Goal: Task Accomplishment & Management: Complete application form

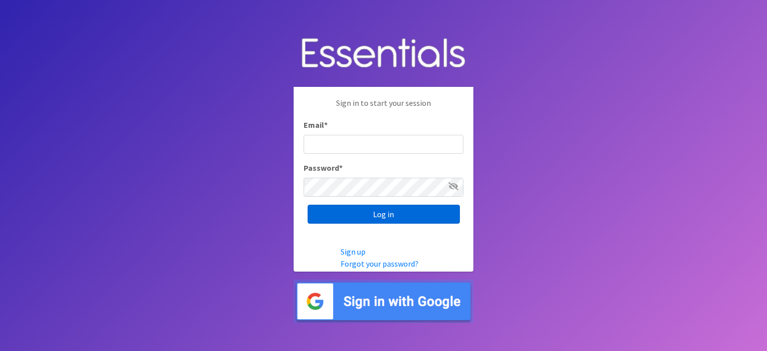
type input "[EMAIL_ADDRESS][DOMAIN_NAME]"
click at [389, 214] on input "Log in" at bounding box center [384, 214] width 152 height 19
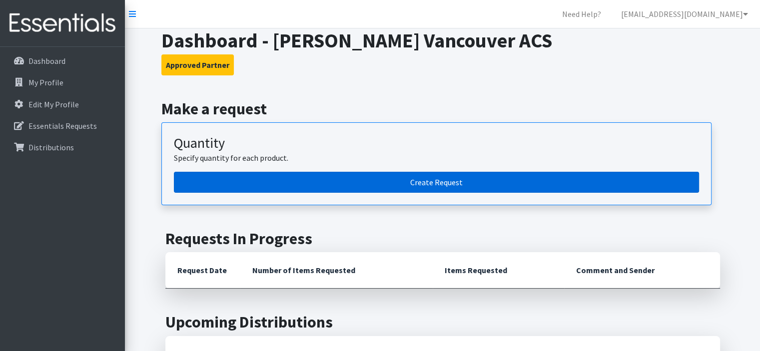
click at [430, 181] on link "Create Request" at bounding box center [436, 182] width 525 height 21
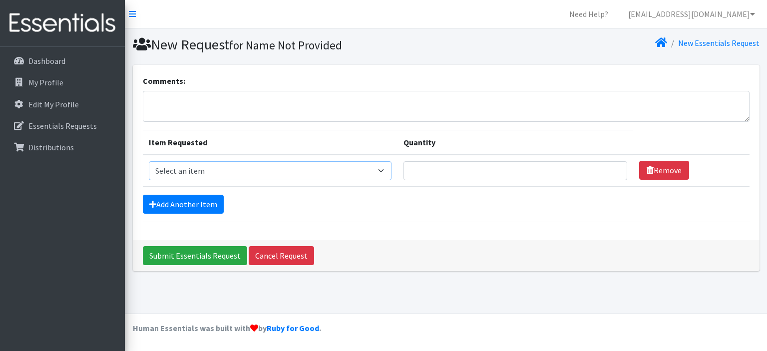
click at [387, 168] on select "Select an item Diaper (Size 2) Diaper (Size 3) Diaper (Size 4) Diaper (Size 5) …" at bounding box center [270, 170] width 243 height 19
select select "2961"
click at [149, 161] on select "Select an item Diaper (Size 2) Diaper (Size 3) Diaper (Size 4) Diaper (Size 5) …" at bounding box center [270, 170] width 243 height 19
click at [419, 168] on input "Quantity" at bounding box center [515, 170] width 223 height 19
type input "600"
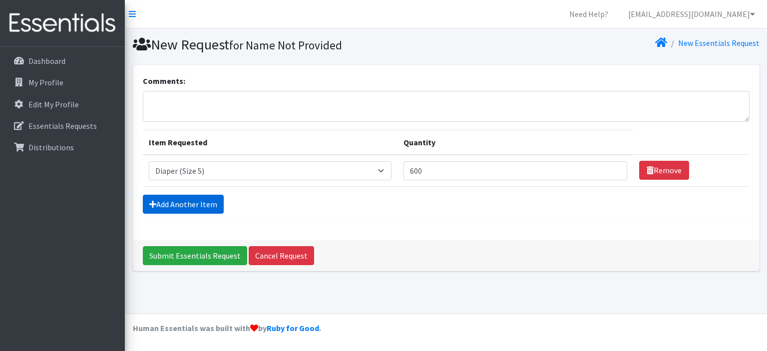
click at [186, 200] on link "Add Another Item" at bounding box center [183, 204] width 81 height 19
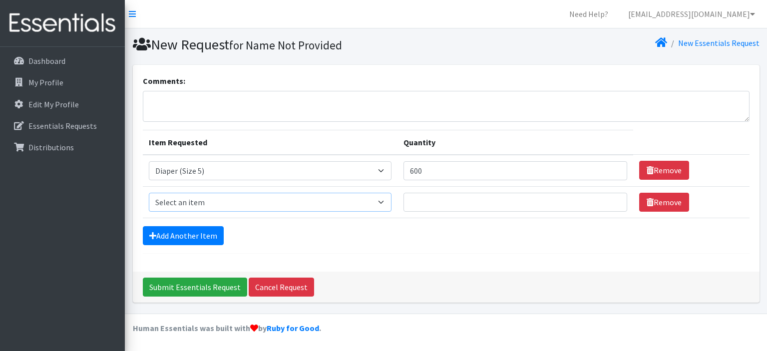
click at [385, 201] on select "Select an item Diaper (Size 2) Diaper (Size 3) Diaper (Size 4) Diaper (Size 5) …" at bounding box center [270, 202] width 243 height 19
select select "2950"
click at [149, 193] on select "Select an item Diaper (Size 2) Diaper (Size 3) Diaper (Size 4) Diaper (Size 5) …" at bounding box center [270, 202] width 243 height 19
click at [413, 202] on input "Quantity" at bounding box center [515, 202] width 223 height 19
type input "600"
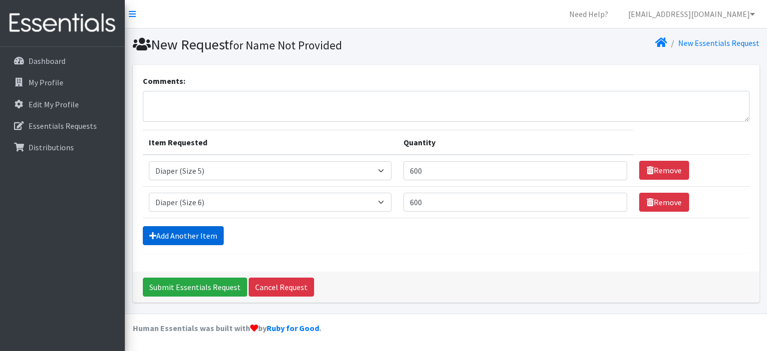
click at [169, 235] on link "Add Another Item" at bounding box center [183, 235] width 81 height 19
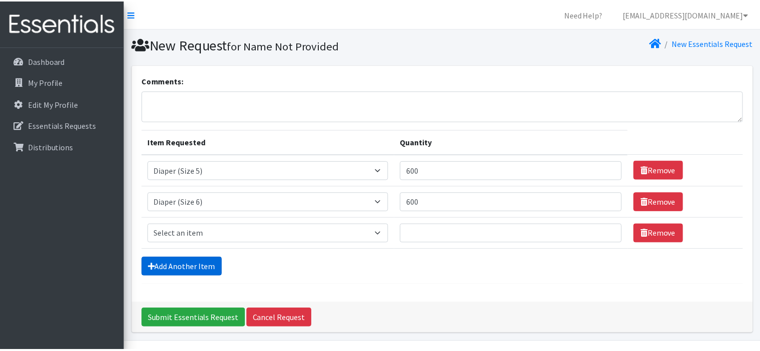
scroll to position [26, 0]
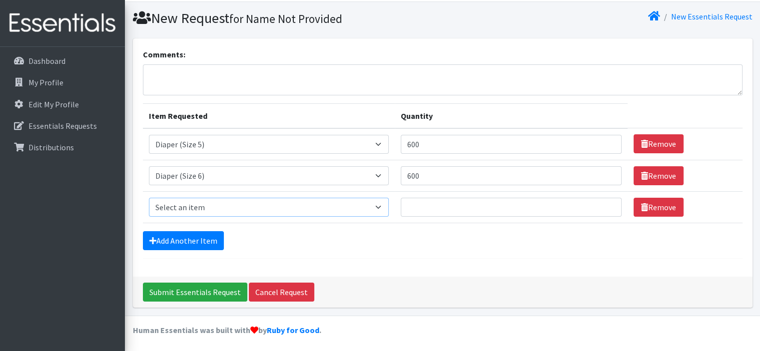
click at [380, 204] on select "Select an item Diaper (Size 2) Diaper (Size 3) Diaper (Size 4) Diaper (Size 5) …" at bounding box center [269, 207] width 240 height 19
select select "2937"
click at [149, 198] on select "Select an item Diaper (Size 2) Diaper (Size 3) Diaper (Size 4) Diaper (Size 5) …" at bounding box center [269, 207] width 240 height 19
click at [415, 207] on input "Quantity" at bounding box center [511, 207] width 221 height 19
type input "18"
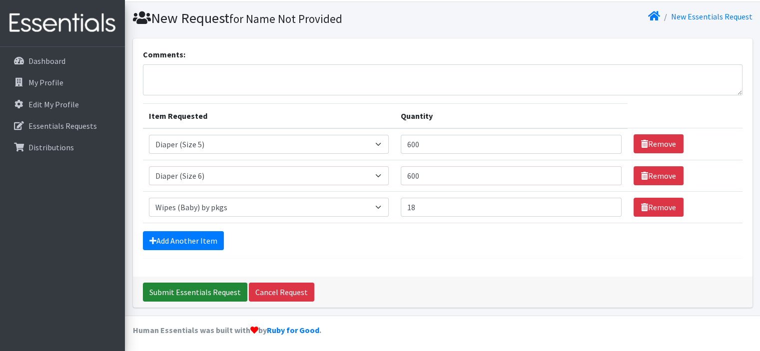
click at [187, 291] on input "Submit Essentials Request" at bounding box center [195, 292] width 104 height 19
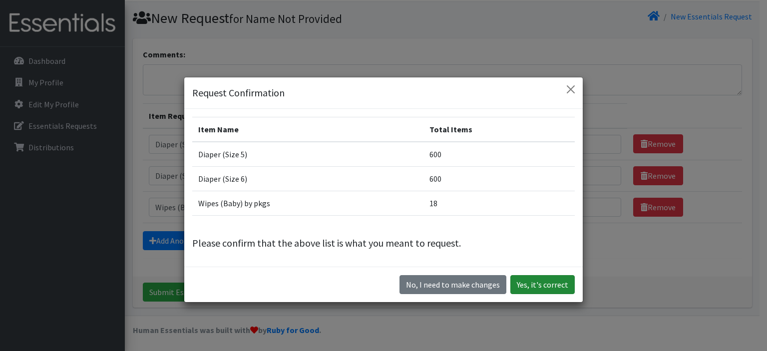
click at [538, 283] on button "Yes, it's correct" at bounding box center [543, 284] width 64 height 19
